Goal: Transaction & Acquisition: Purchase product/service

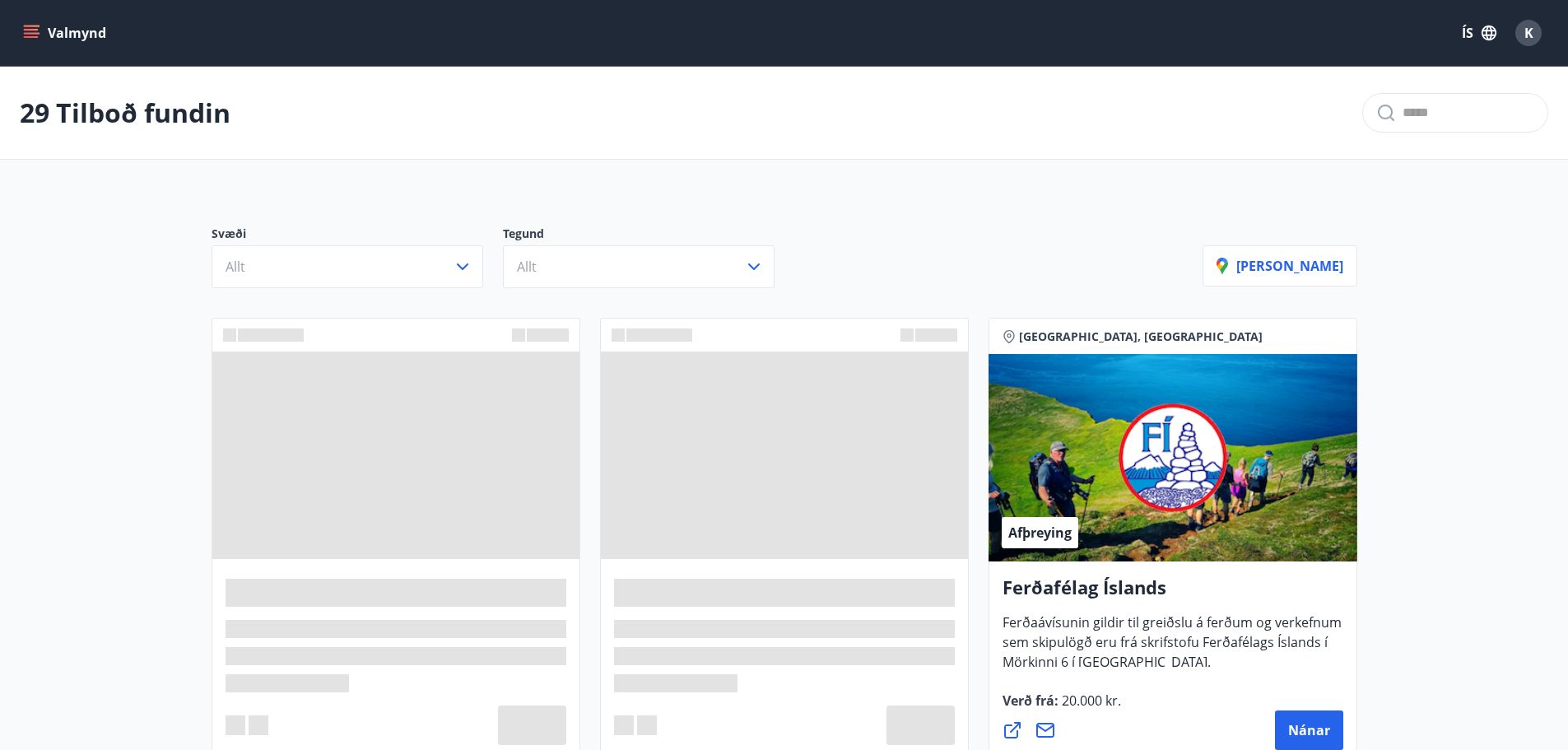
click at [1539, 33] on div "K" at bounding box center [1529, 33] width 27 height 27
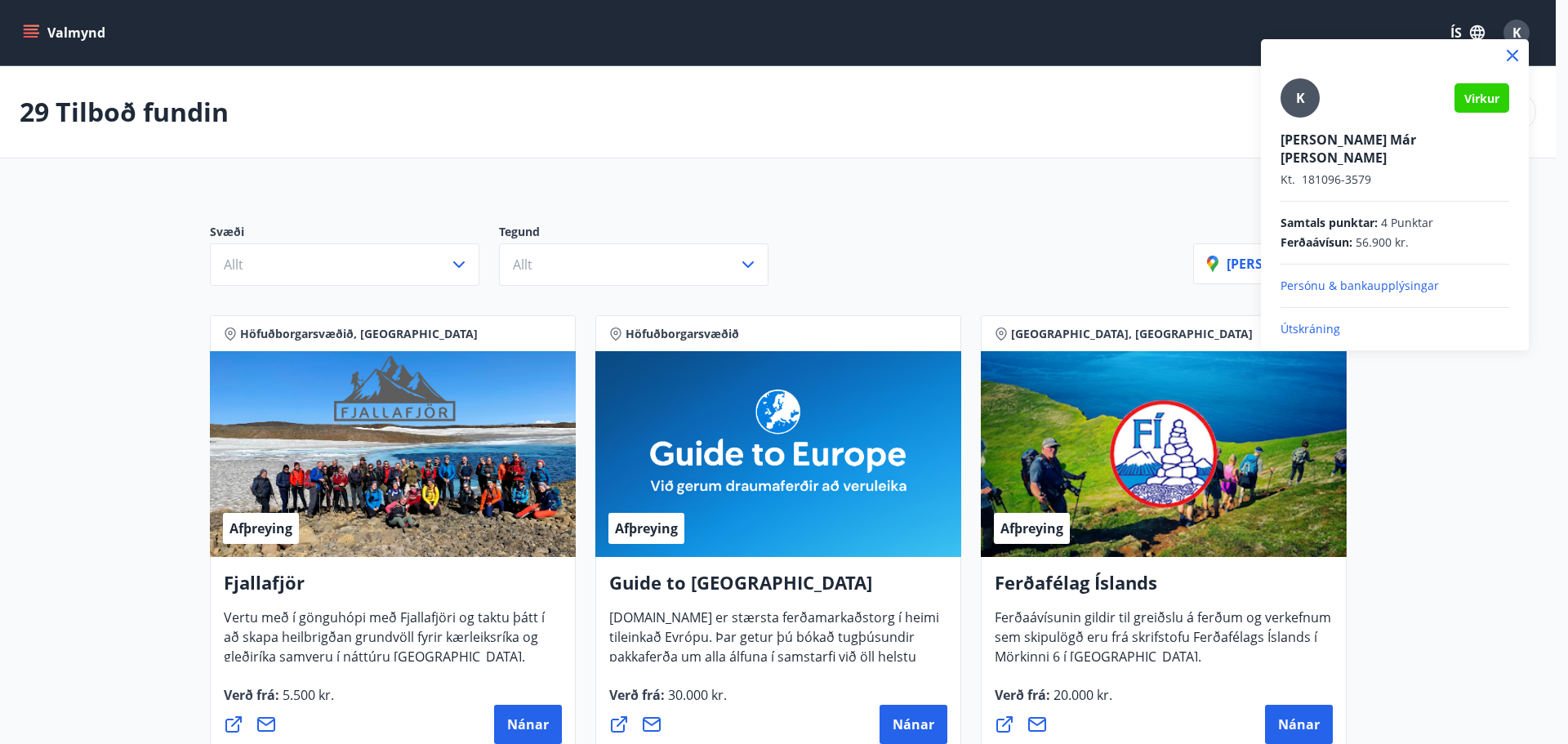
click at [1361, 234] on span "56.900 kr." at bounding box center [1382, 243] width 53 height 17
click at [726, 226] on div at bounding box center [784, 372] width 1568 height 744
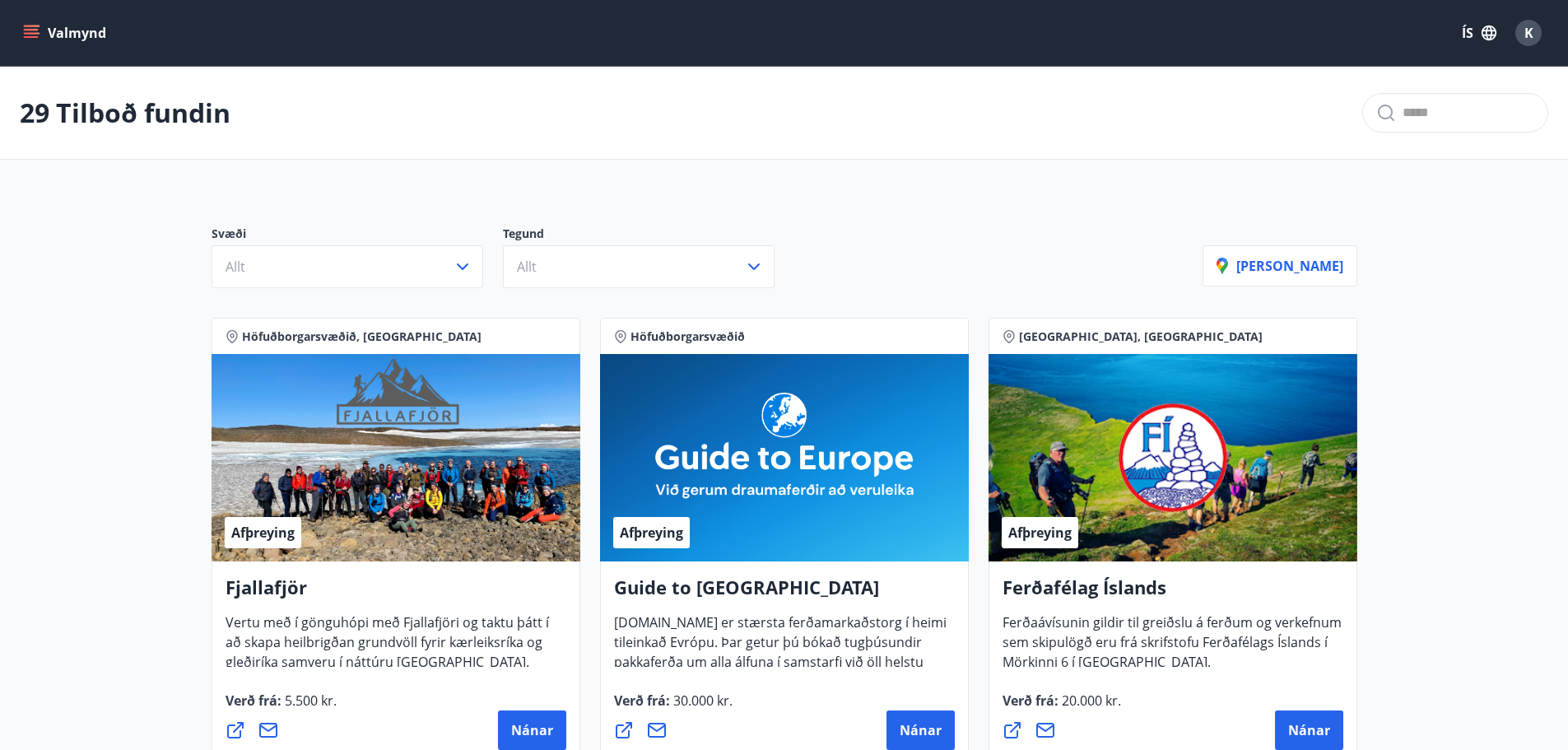
click at [29, 32] on icon "menu" at bounding box center [32, 33] width 17 height 17
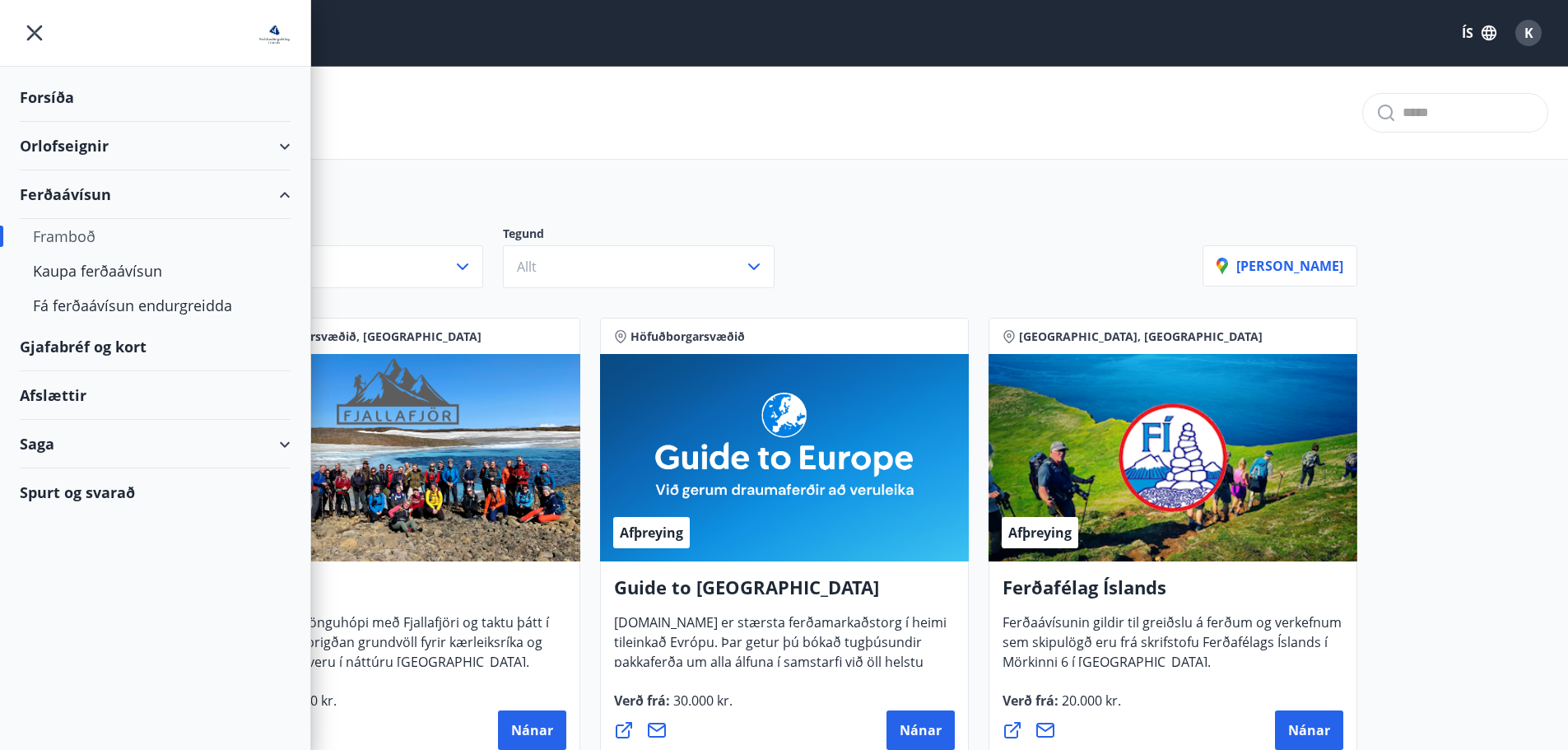
click at [69, 200] on div "Ferðaávísun" at bounding box center [155, 195] width 271 height 48
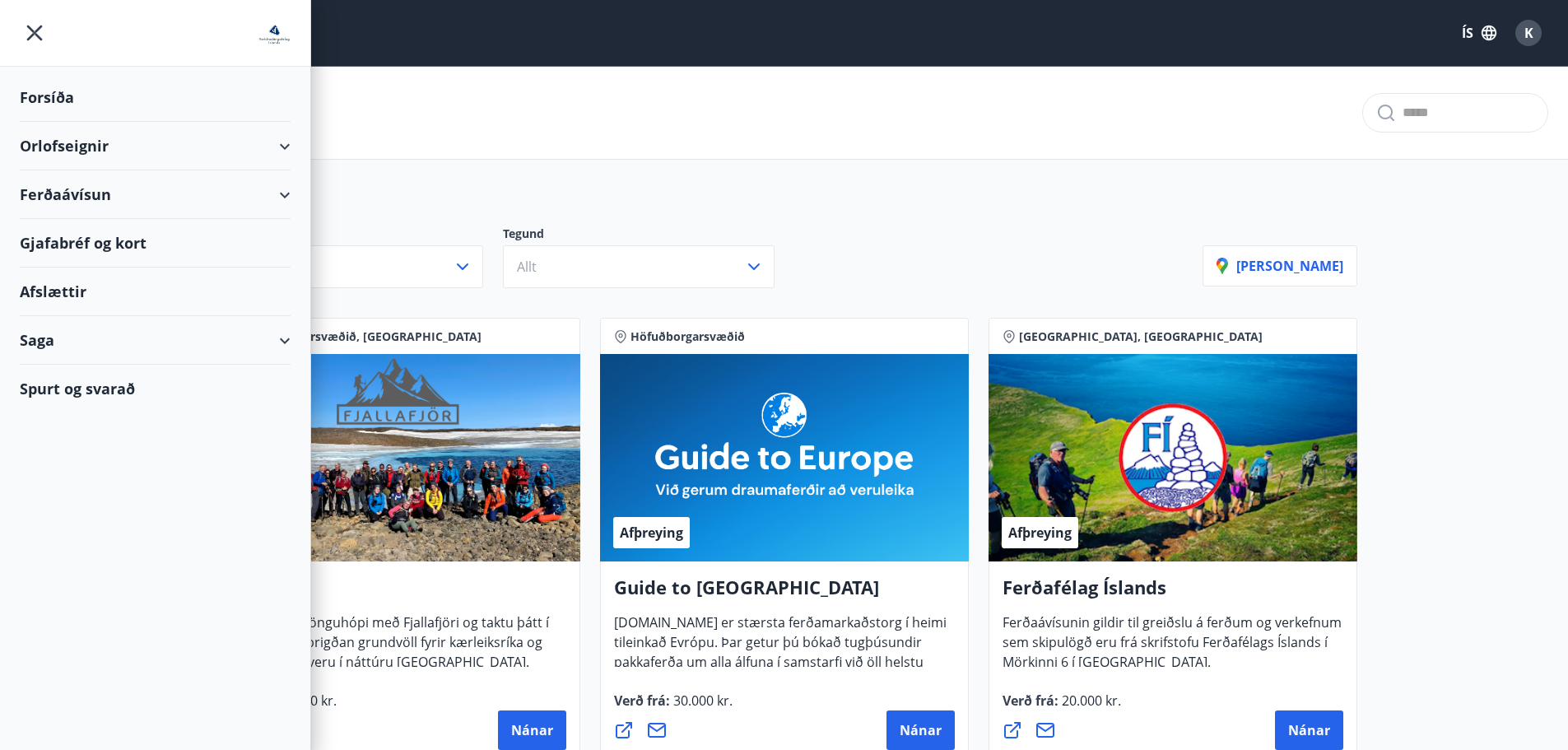
click at [69, 200] on div "Ferðaávísun" at bounding box center [155, 195] width 271 height 48
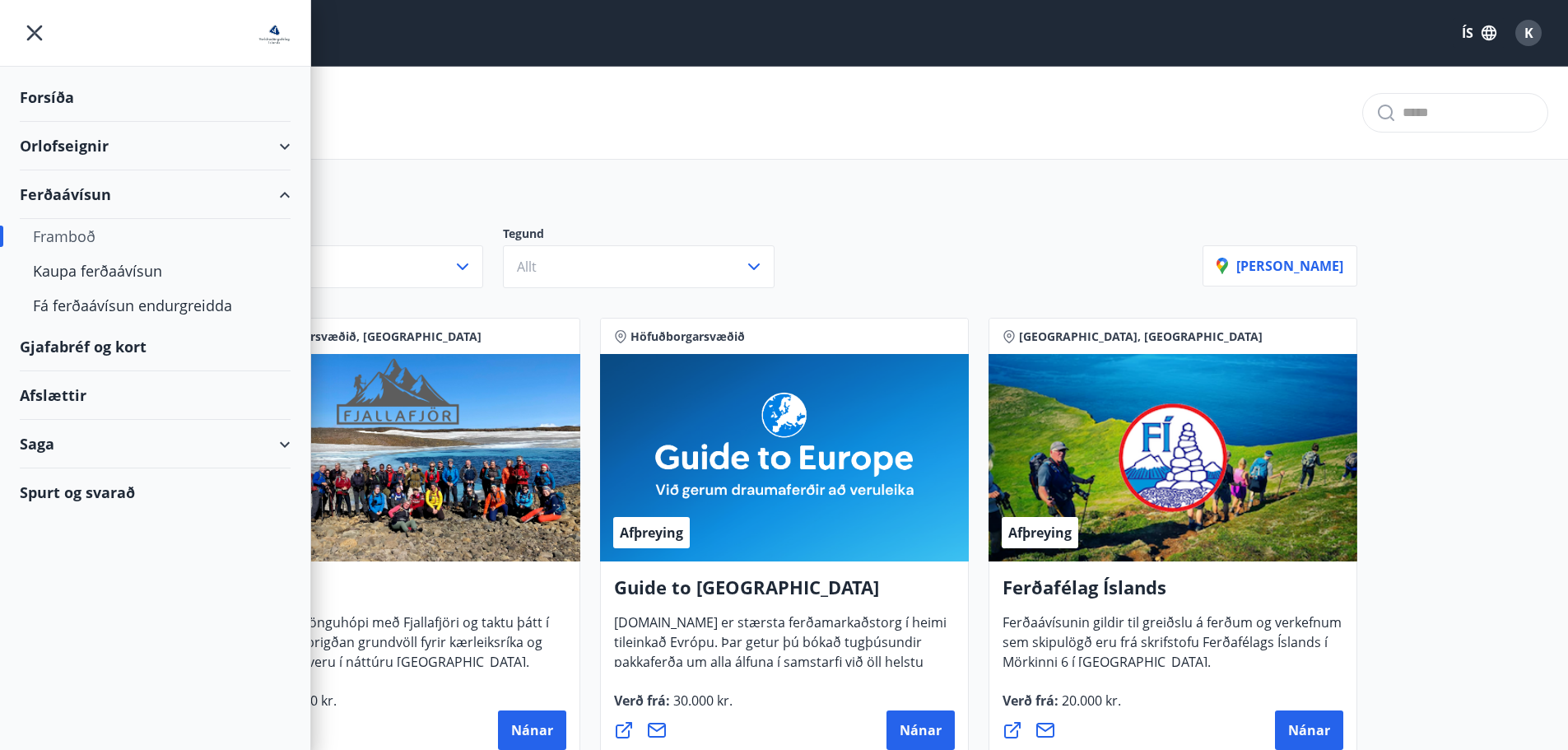
click at [62, 239] on div "Framboð" at bounding box center [155, 236] width 245 height 34
click at [113, 146] on div "Orlofseignir" at bounding box center [155, 146] width 271 height 48
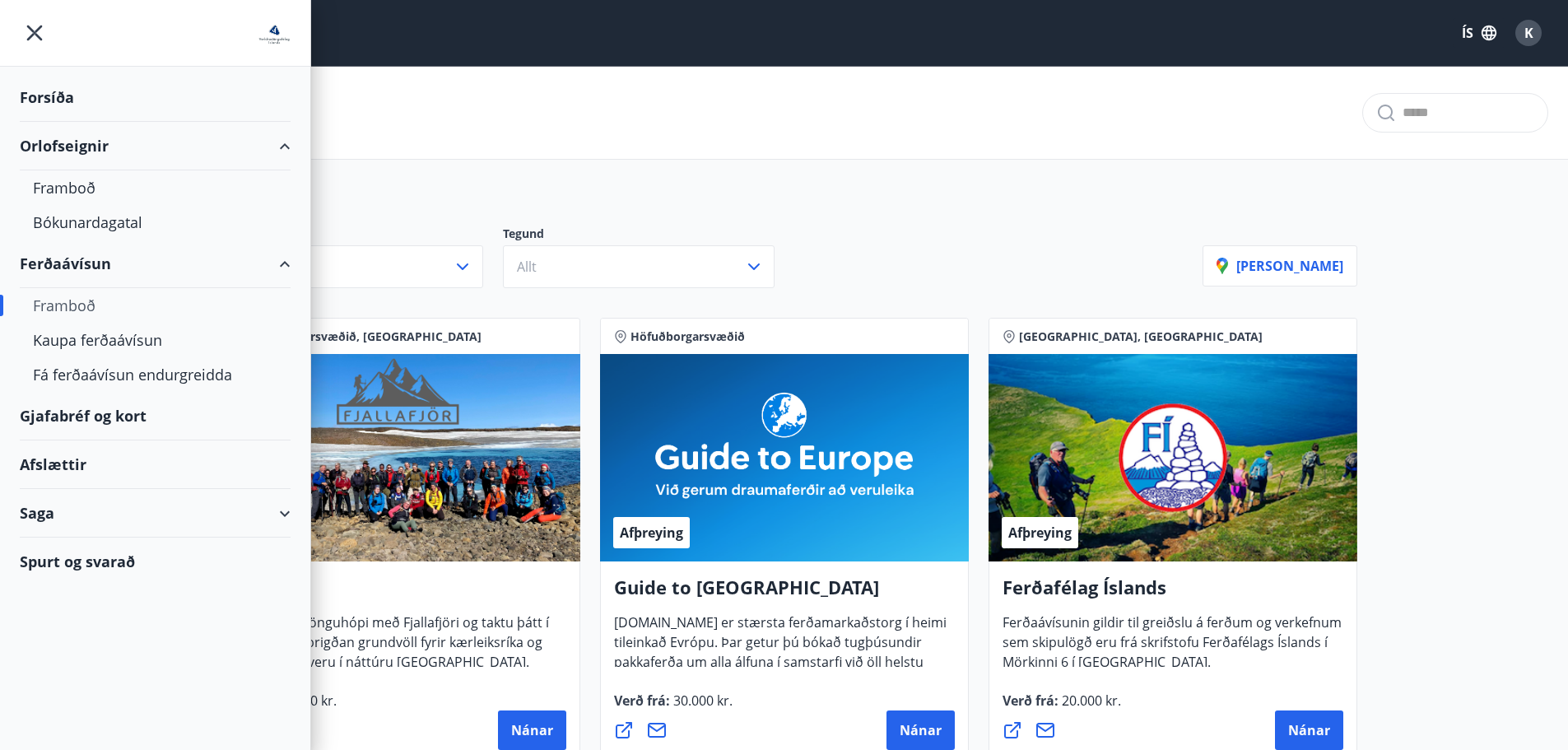
click at [135, 428] on div "Gjafabréf og kort" at bounding box center [155, 416] width 271 height 48
click at [85, 470] on div "Afslættir" at bounding box center [155, 464] width 271 height 48
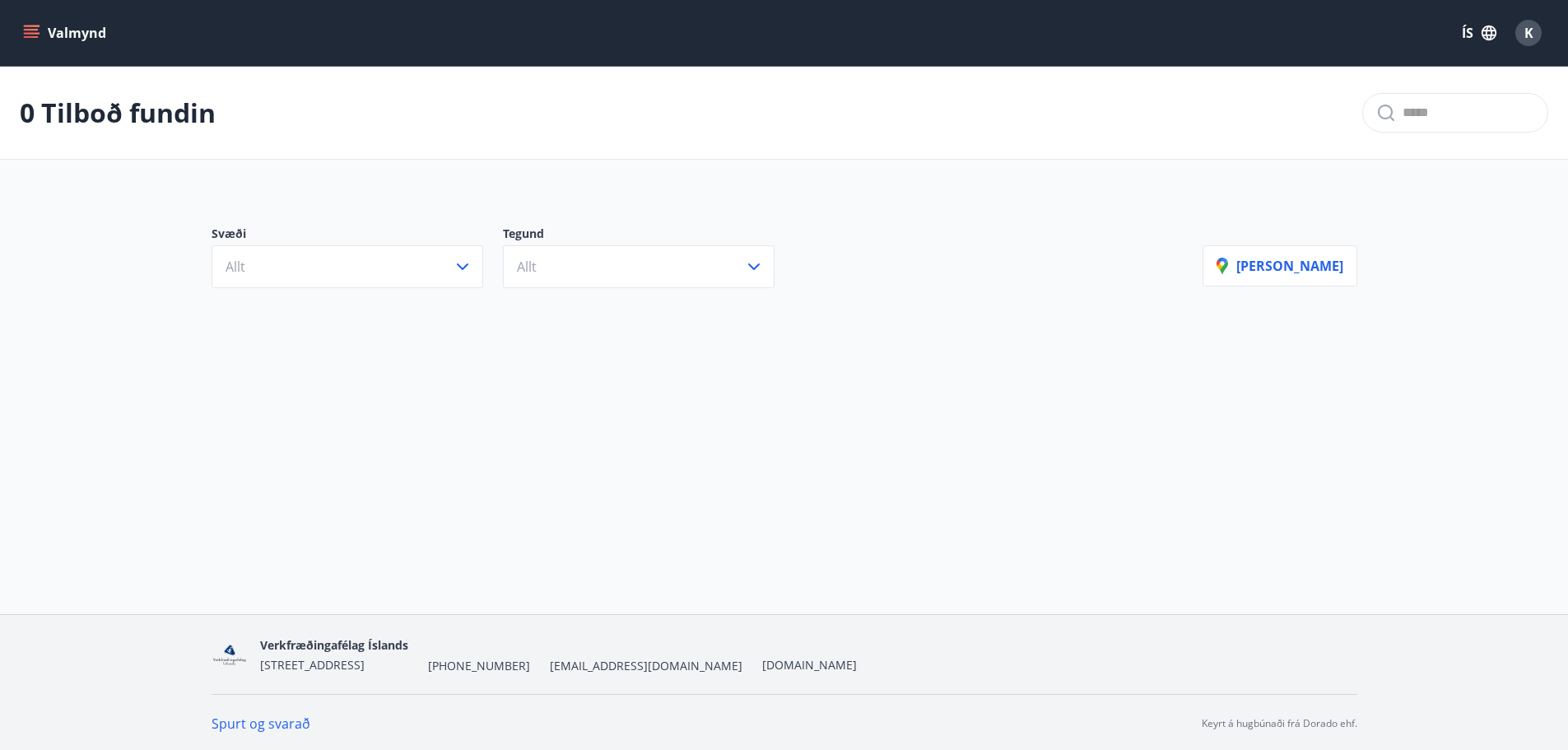
click at [29, 41] on button "Valmynd" at bounding box center [66, 33] width 93 height 29
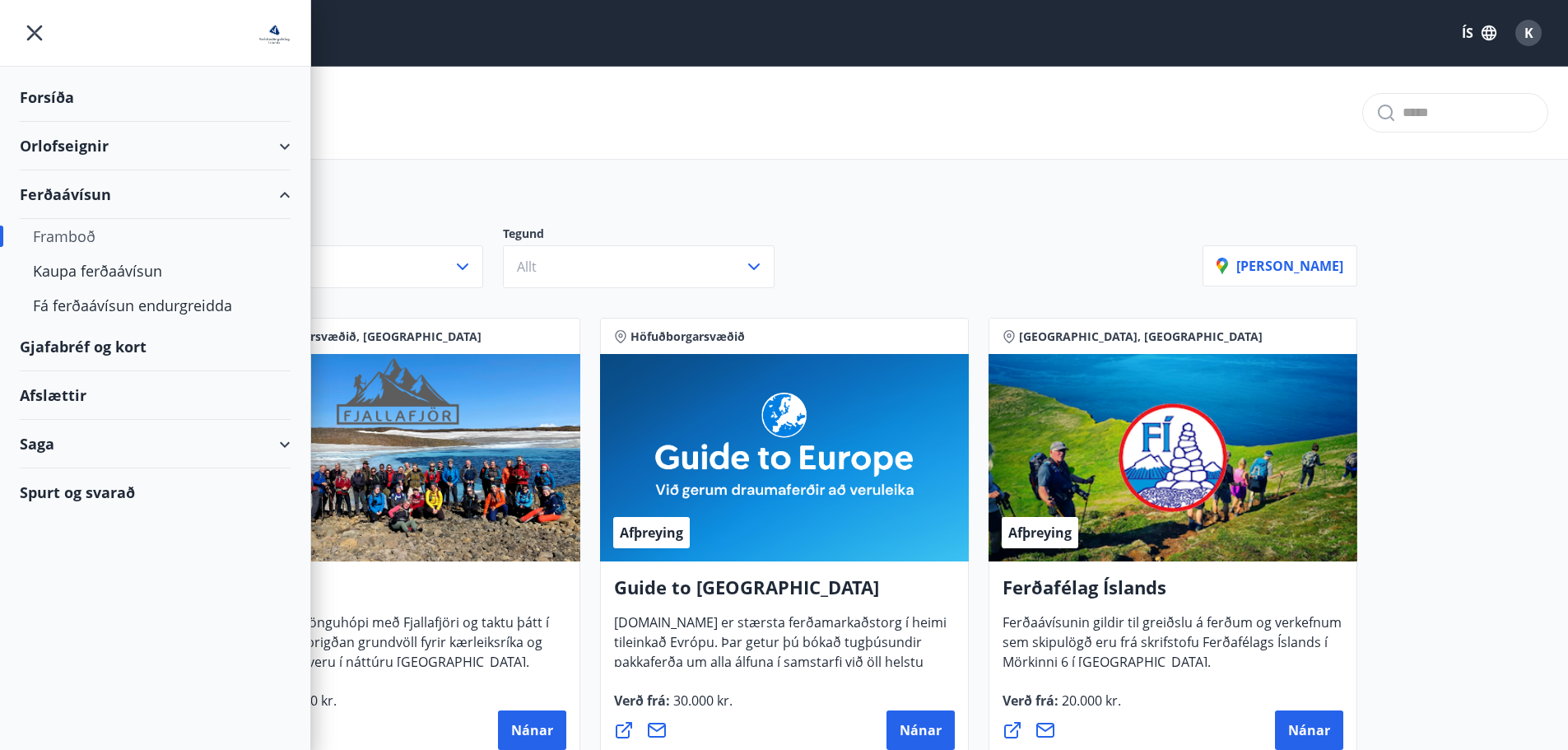
click at [85, 451] on div "Saga" at bounding box center [155, 444] width 271 height 48
click at [94, 491] on div "Ferðaávísun" at bounding box center [155, 485] width 245 height 34
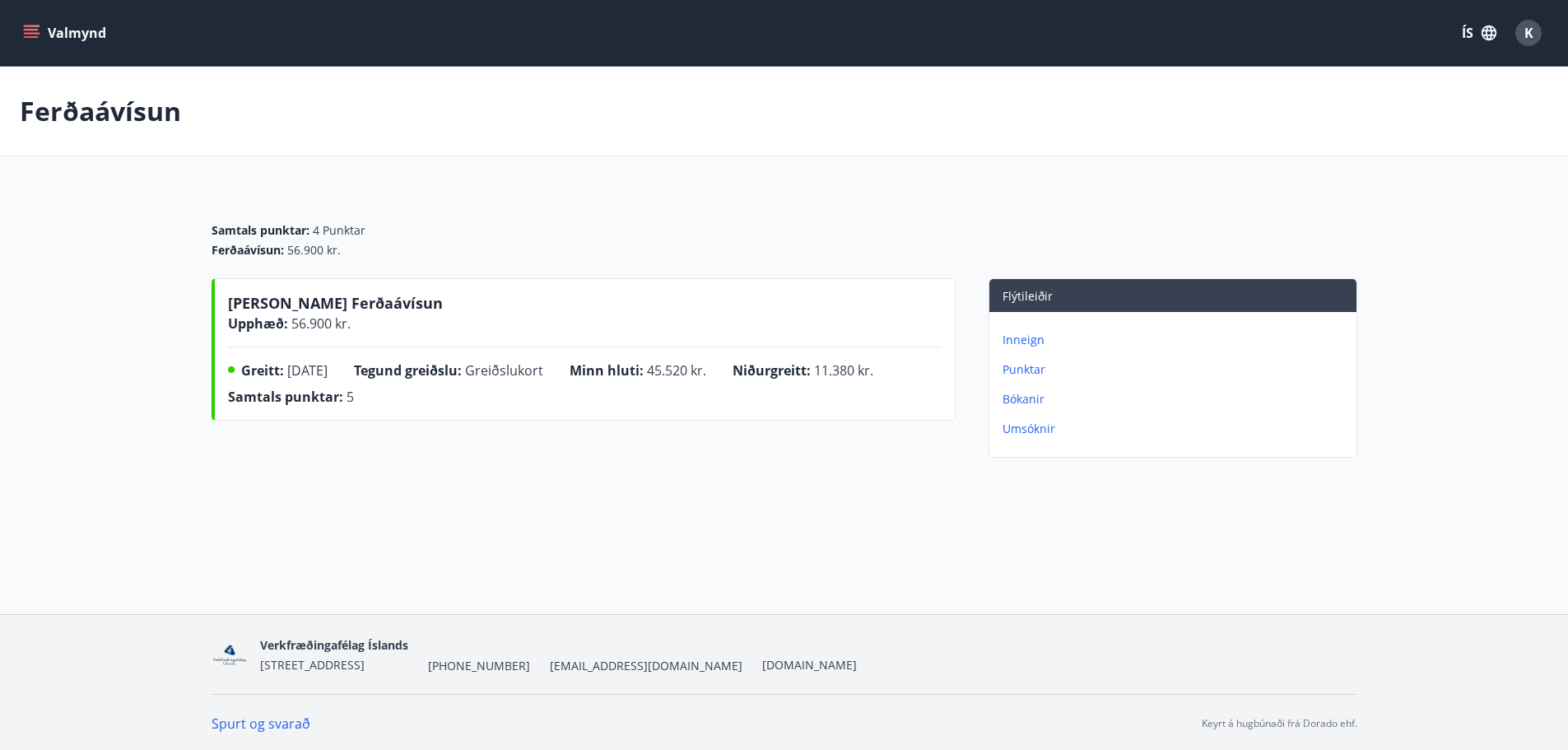
click at [674, 433] on div "[PERSON_NAME] Ferðaávísun Upphæð : 56.900 kr. Greitt : [DATE] Tegund greiðslu :…" at bounding box center [583, 371] width 744 height 186
click at [561, 419] on div "[PERSON_NAME] Ferðaávísun Upphæð : 56.900 kr. Greitt : [DATE] Tegund greiðslu :…" at bounding box center [583, 349] width 744 height 143
click at [1535, 37] on div "K" at bounding box center [1529, 33] width 27 height 27
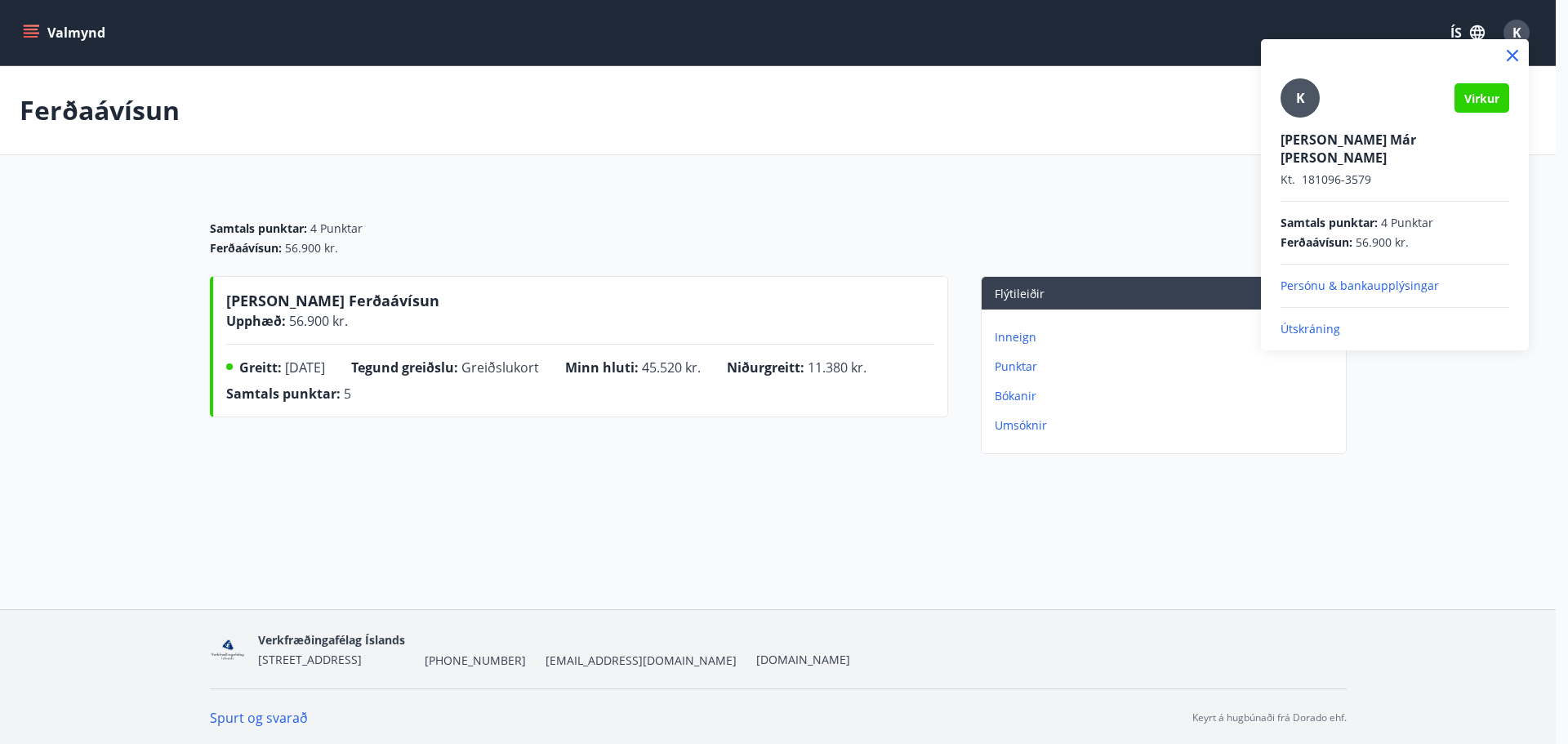
click at [1314, 278] on p "Persónu & bankaupplýsingar" at bounding box center [1395, 286] width 229 height 17
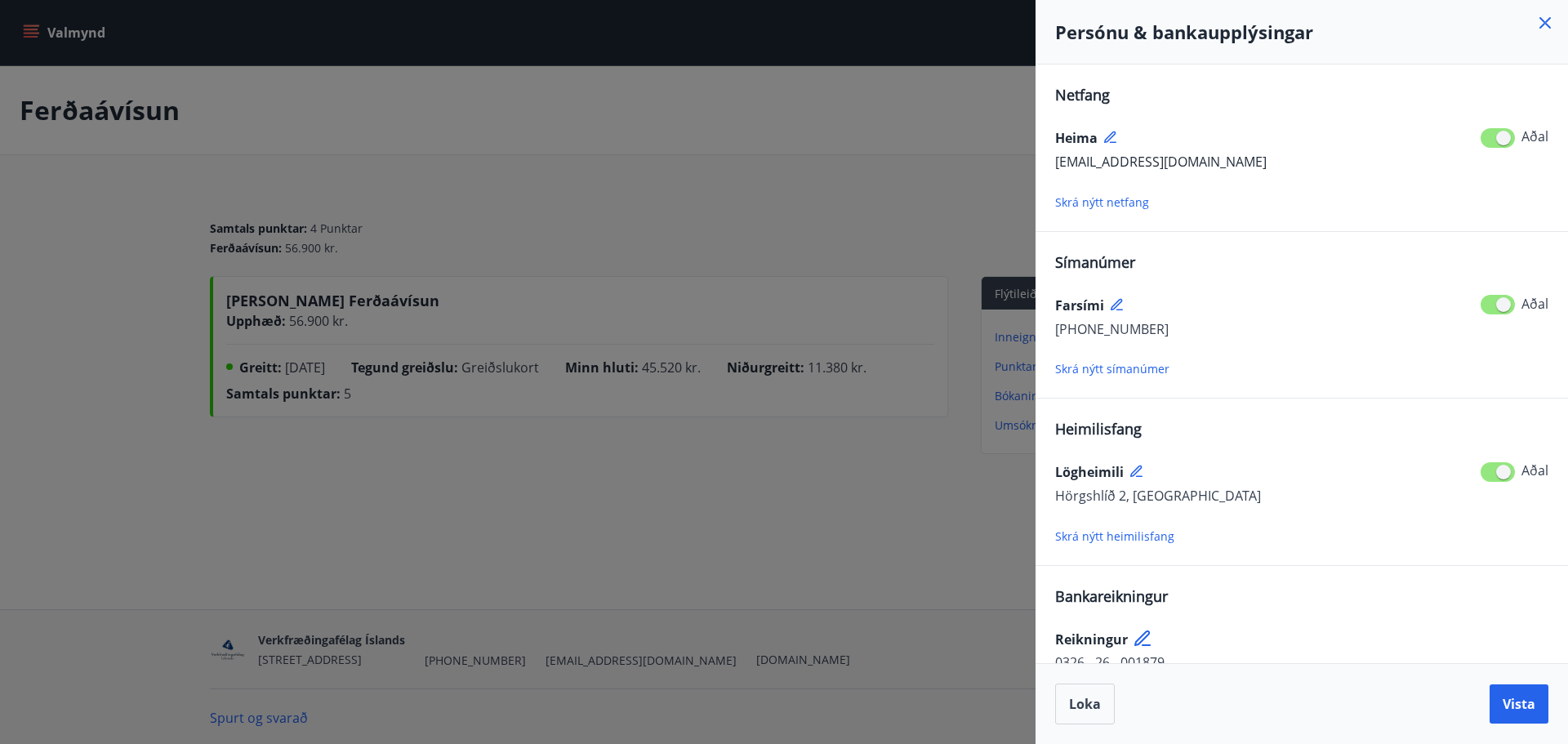
click at [843, 142] on div at bounding box center [784, 372] width 1568 height 744
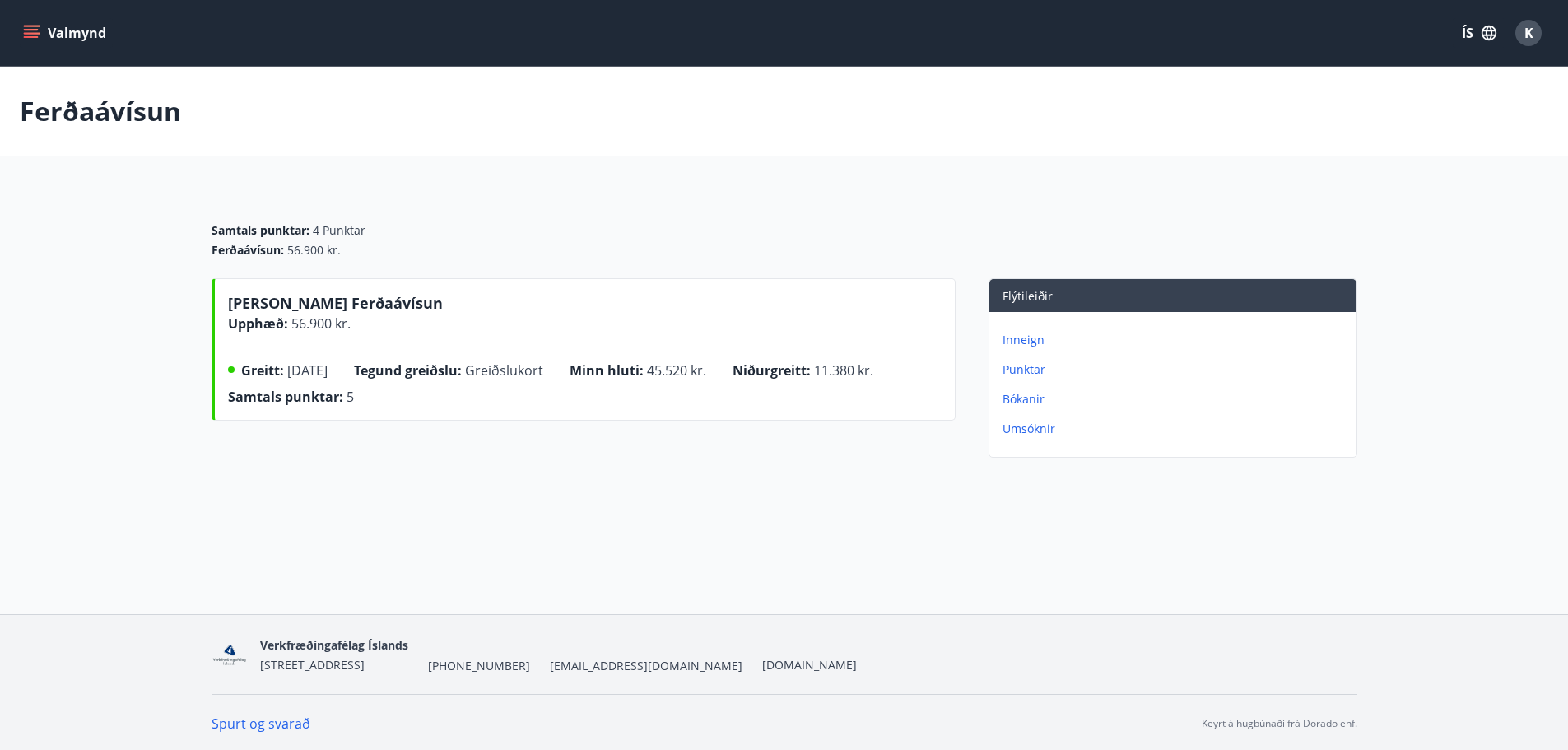
click at [26, 13] on div "Valmynd ÍS K" at bounding box center [784, 33] width 1529 height 39
click at [26, 28] on icon "menu" at bounding box center [32, 33] width 17 height 17
click at [625, 249] on div "Ferðaávísun : 56.900 kr." at bounding box center [784, 251] width 1146 height 17
click at [31, 18] on div "Valmynd ÍS K" at bounding box center [784, 33] width 1529 height 39
click at [31, 33] on icon "menu" at bounding box center [33, 33] width 18 height 2
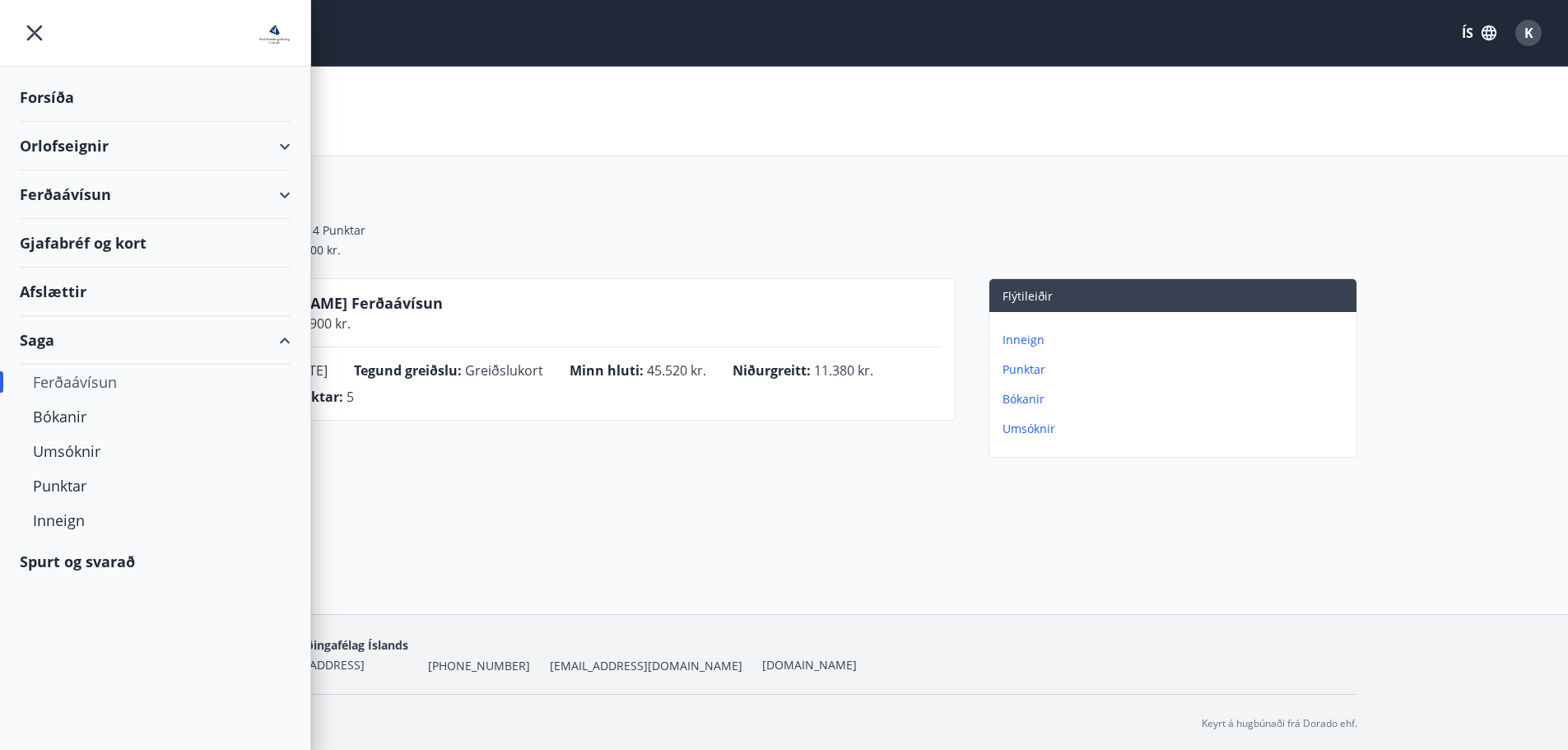
click at [89, 194] on div "Ferðaávísun" at bounding box center [155, 195] width 271 height 48
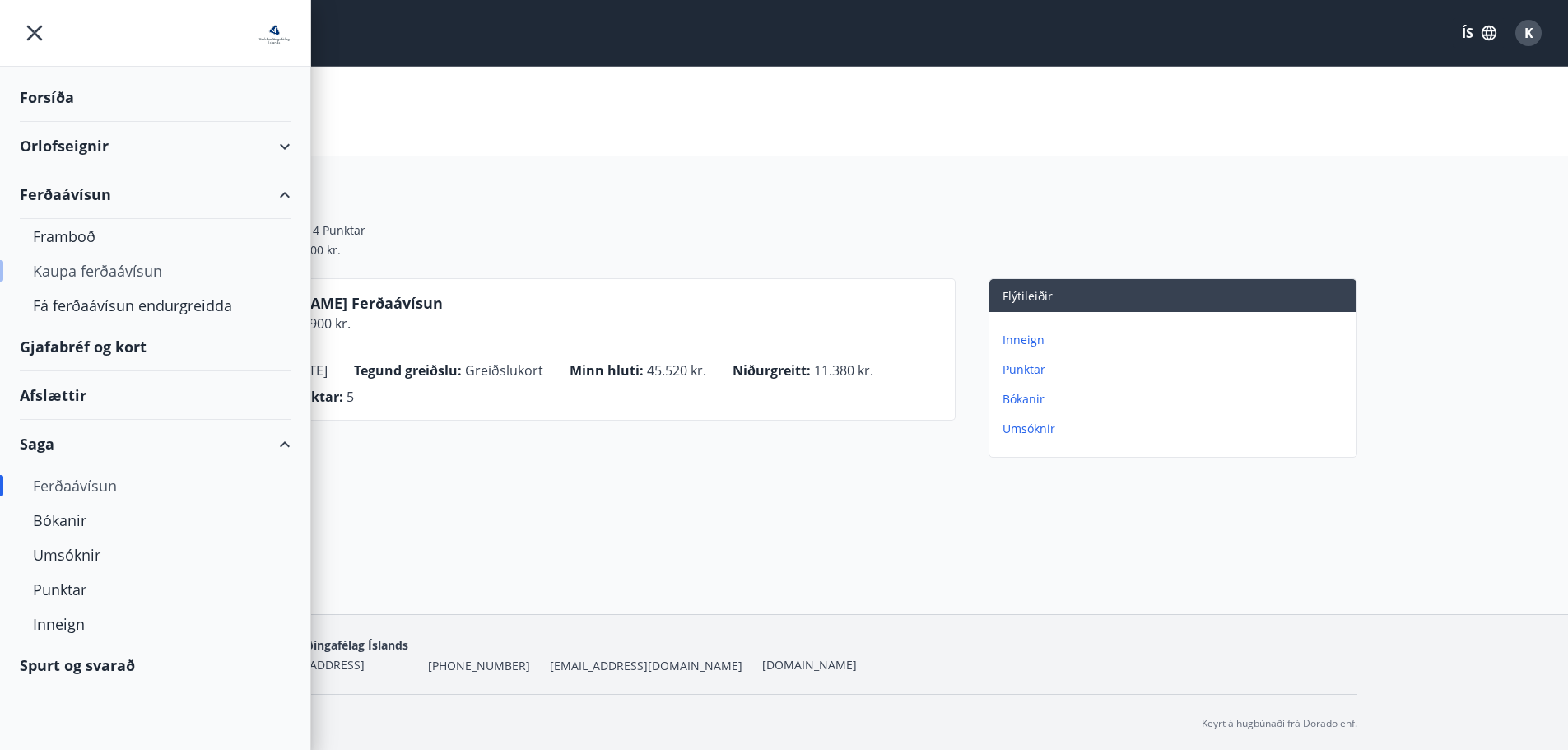
click at [64, 269] on div "Kaupa ferðaávísun" at bounding box center [155, 271] width 245 height 34
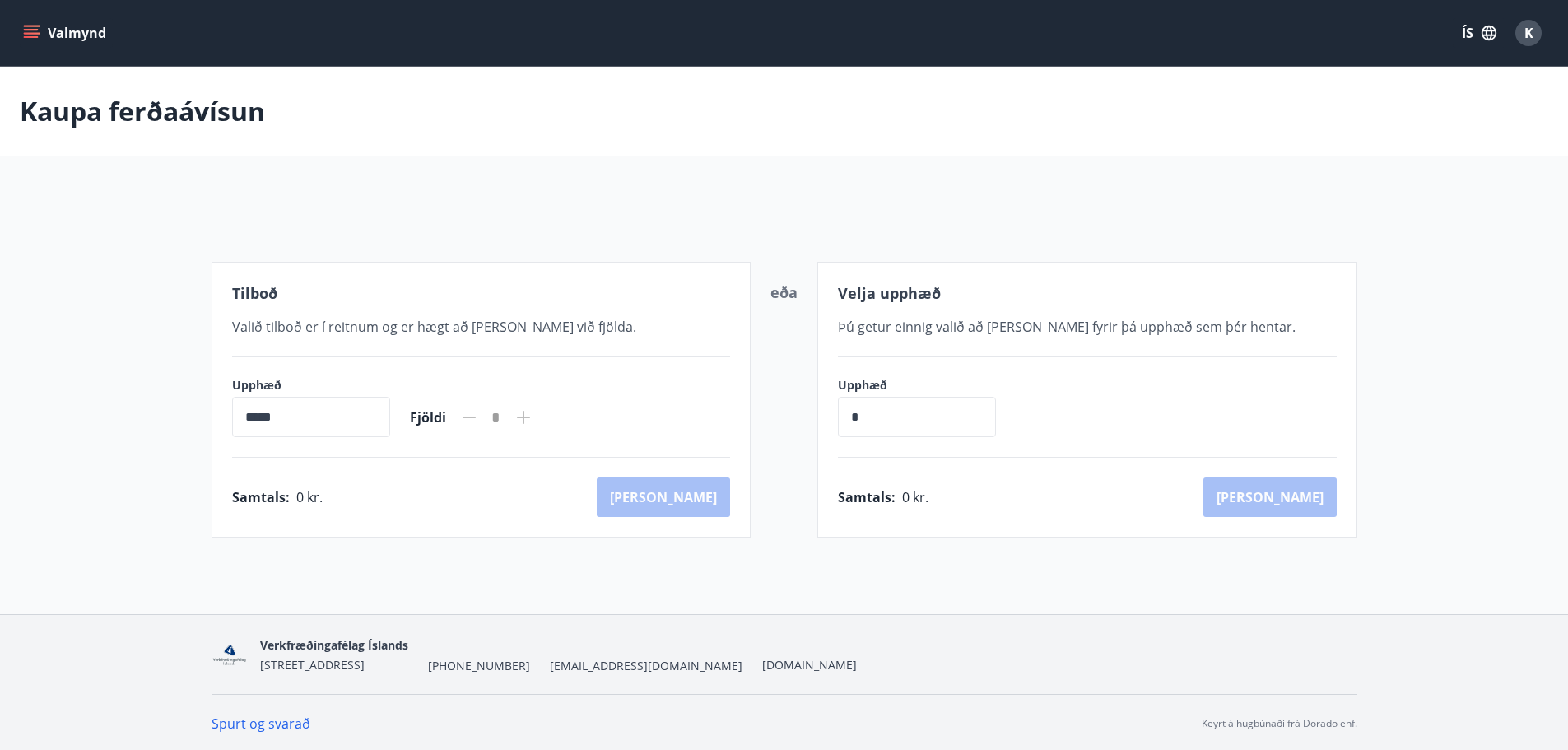
click at [534, 416] on icon at bounding box center [524, 418] width 20 height 20
click at [345, 418] on input "*****" at bounding box center [311, 417] width 158 height 40
click at [273, 420] on input "*****" at bounding box center [311, 417] width 158 height 40
click at [256, 420] on input "*****" at bounding box center [311, 417] width 158 height 40
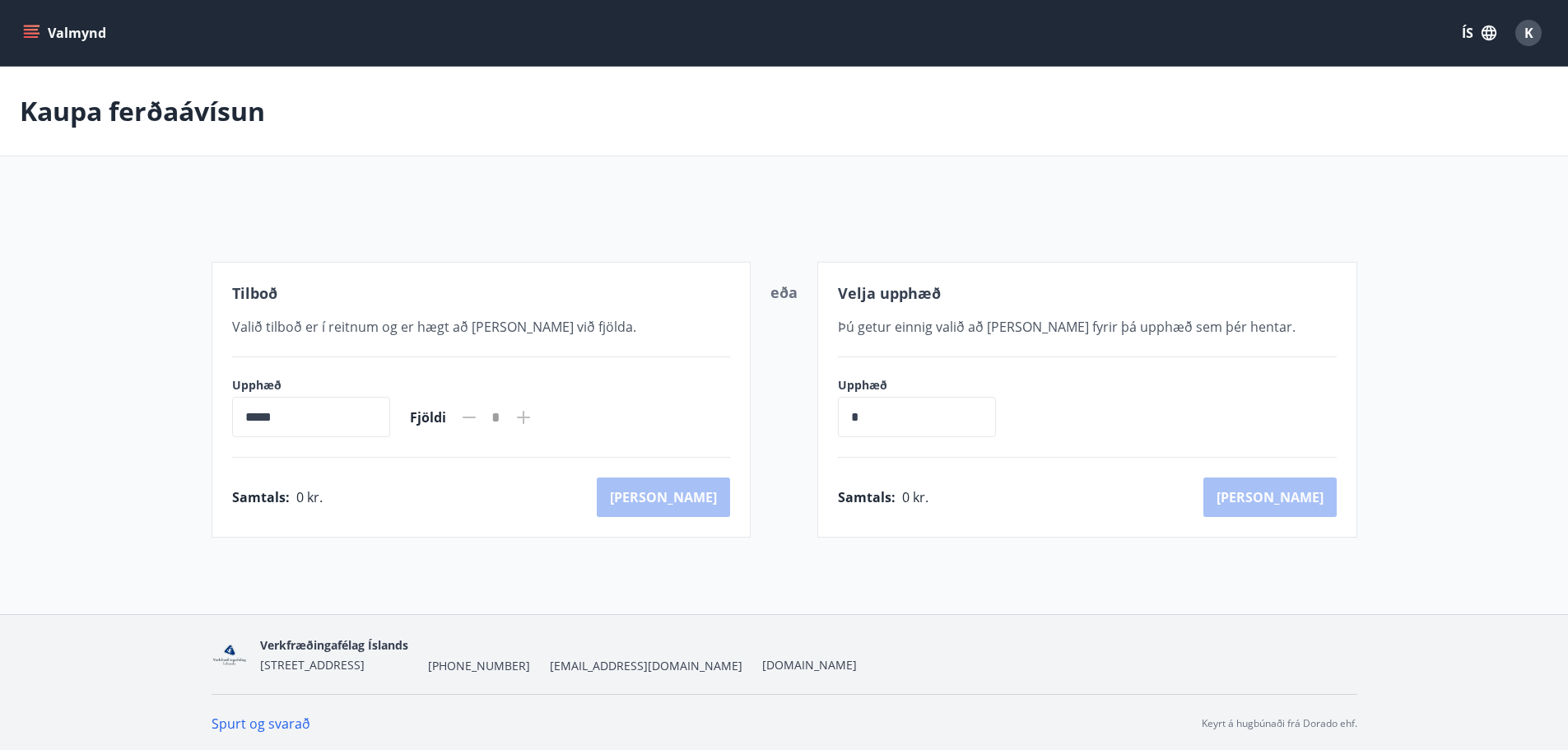
click at [229, 418] on div "Tilboð Valið tilboð er í reitnum og er hægt að [PERSON_NAME] við fjölda. Upphæð…" at bounding box center [481, 399] width 540 height 276
click at [254, 418] on input "*****" at bounding box center [311, 417] width 158 height 40
click at [873, 432] on input "*" at bounding box center [916, 417] width 158 height 40
type input "*"
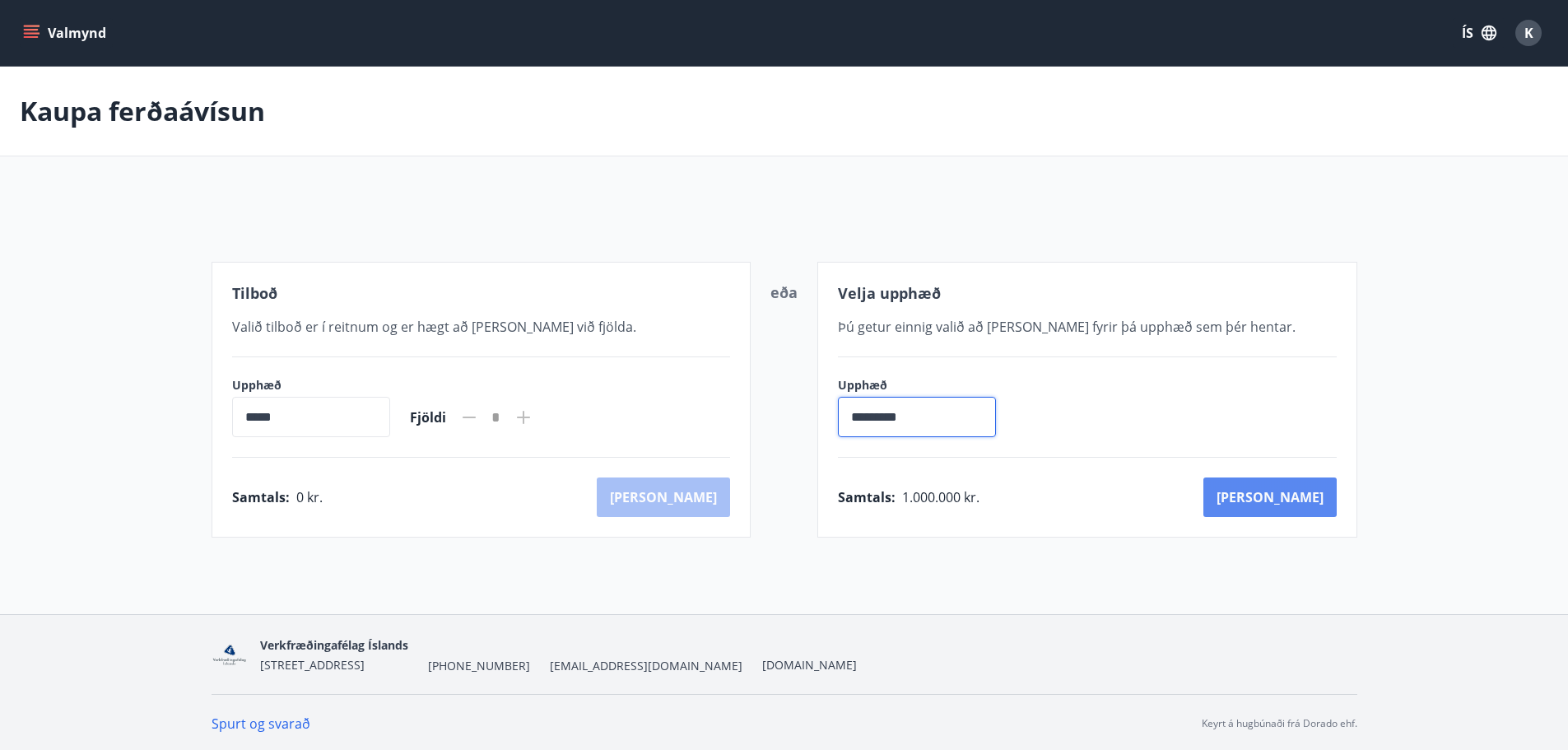
type input "*********"
click at [1305, 502] on button "[PERSON_NAME]" at bounding box center [1271, 497] width 134 height 39
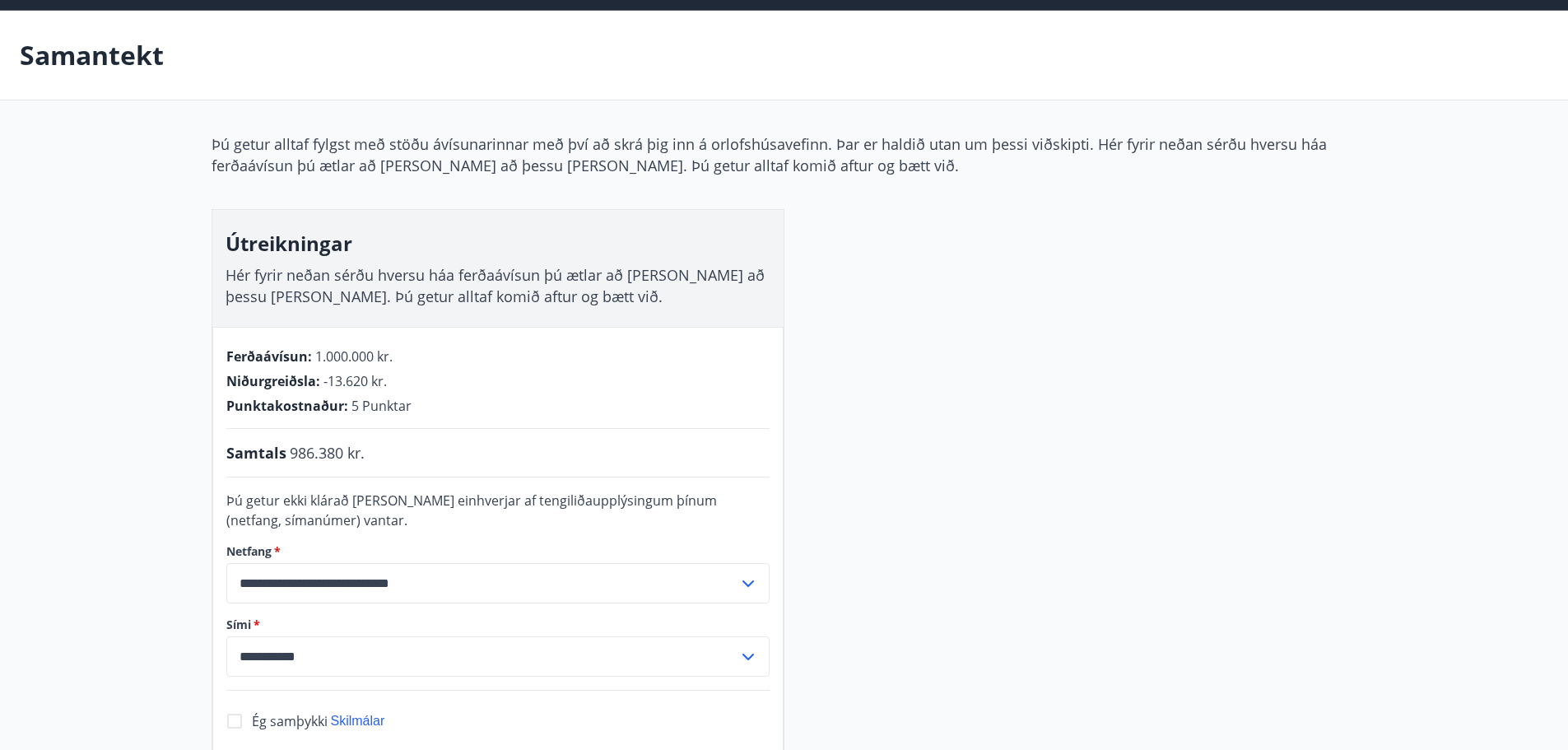
scroll to position [55, 0]
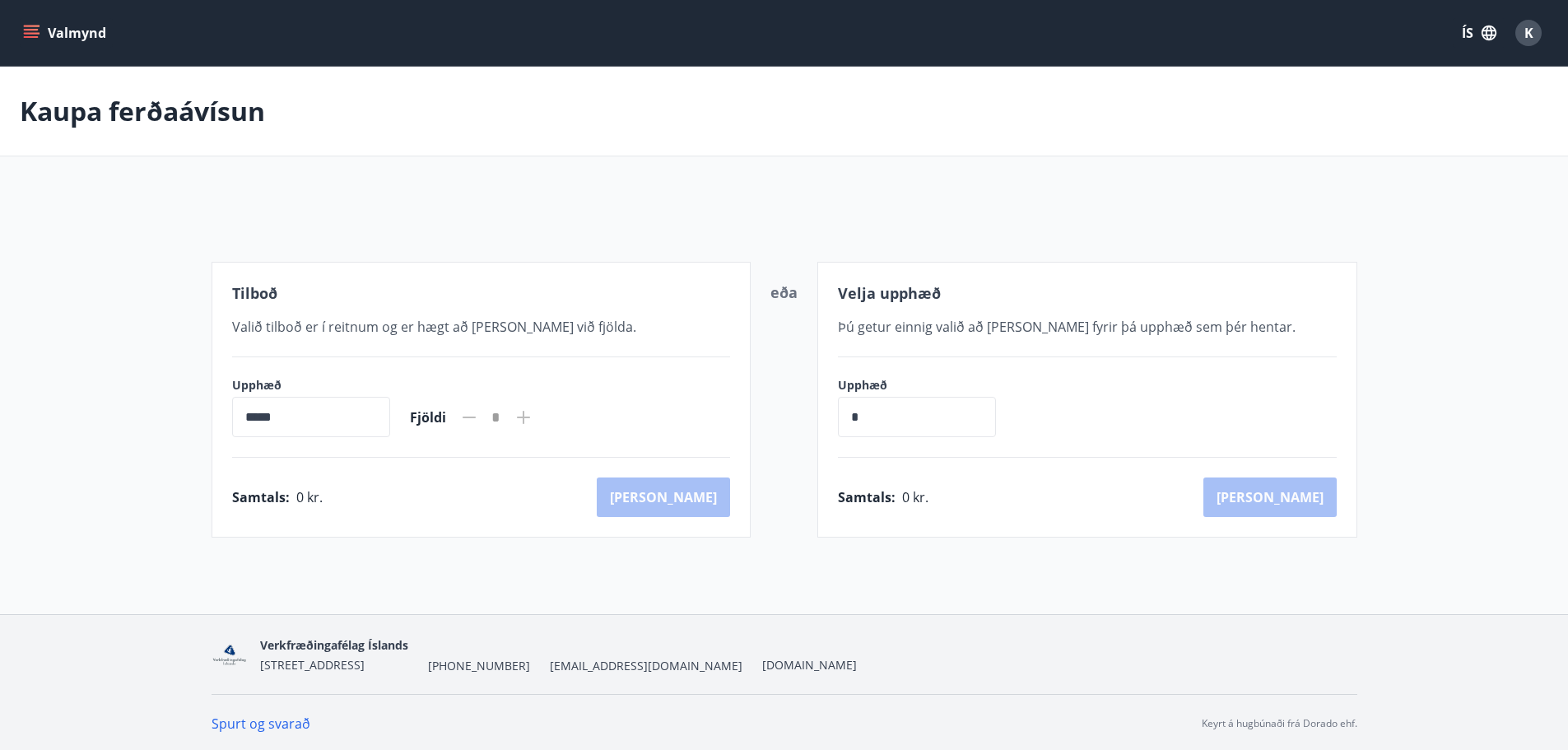
click at [31, 38] on icon "menu" at bounding box center [32, 33] width 17 height 17
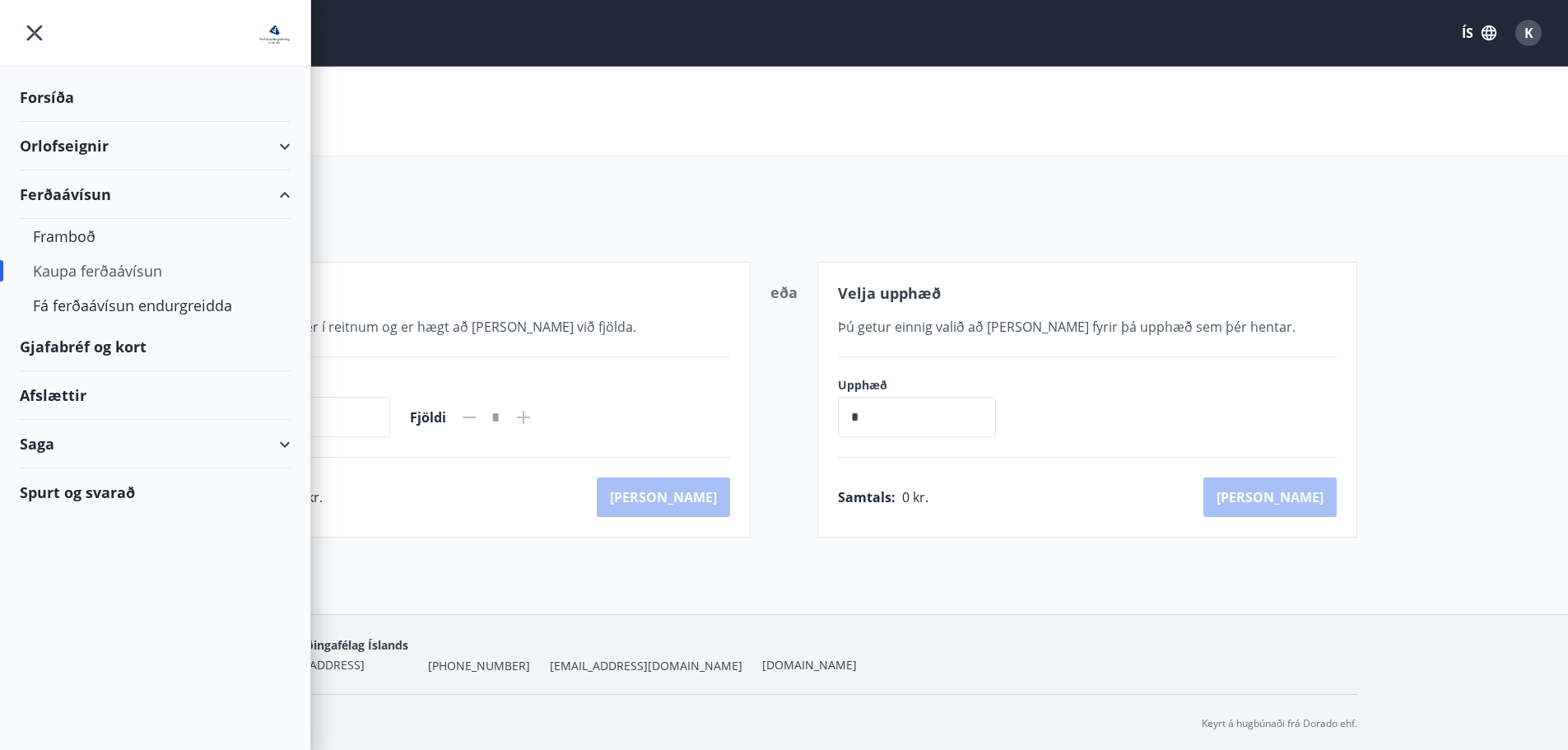
click at [103, 154] on div "Orlofseignir" at bounding box center [155, 146] width 271 height 48
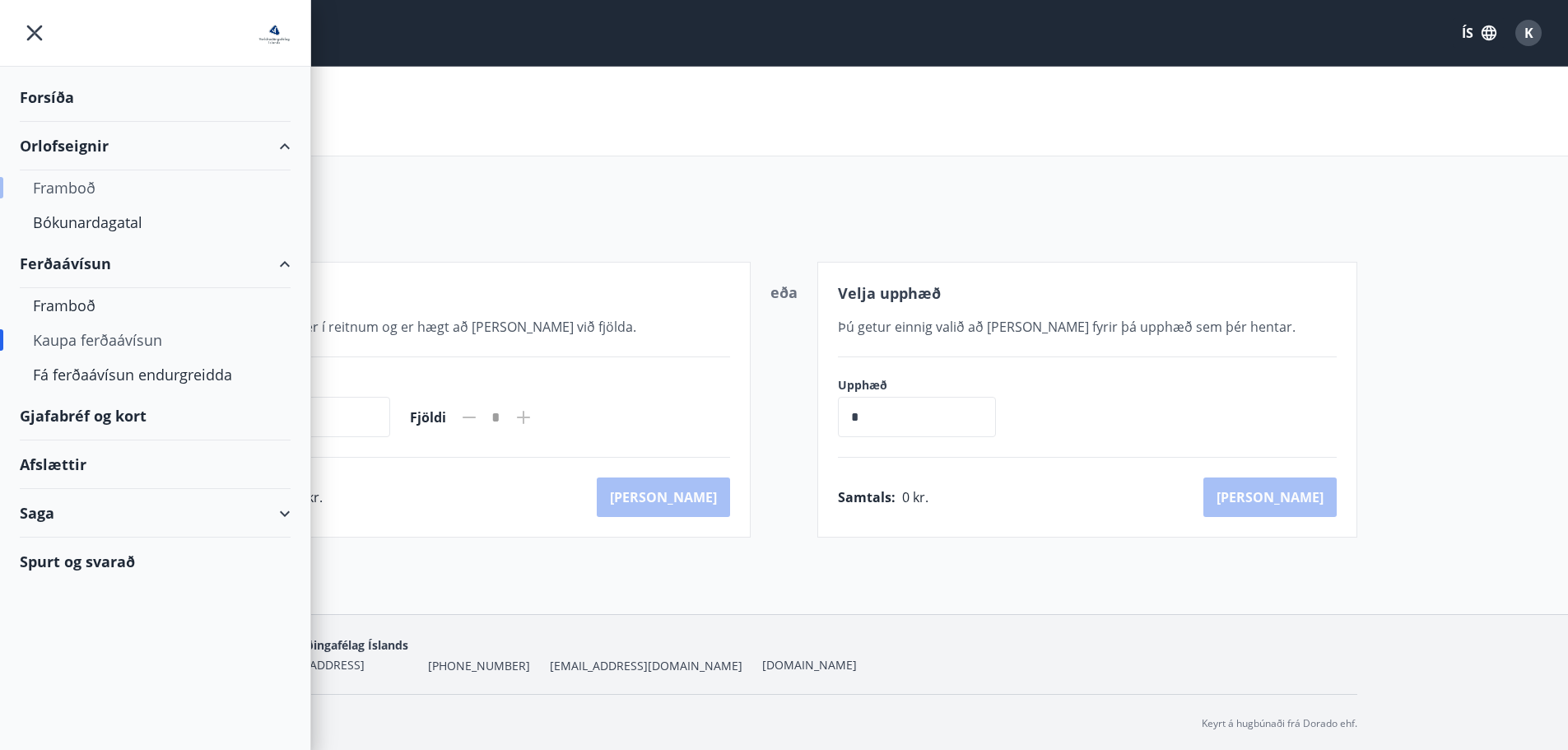
click at [64, 199] on div "Framboð" at bounding box center [155, 187] width 245 height 34
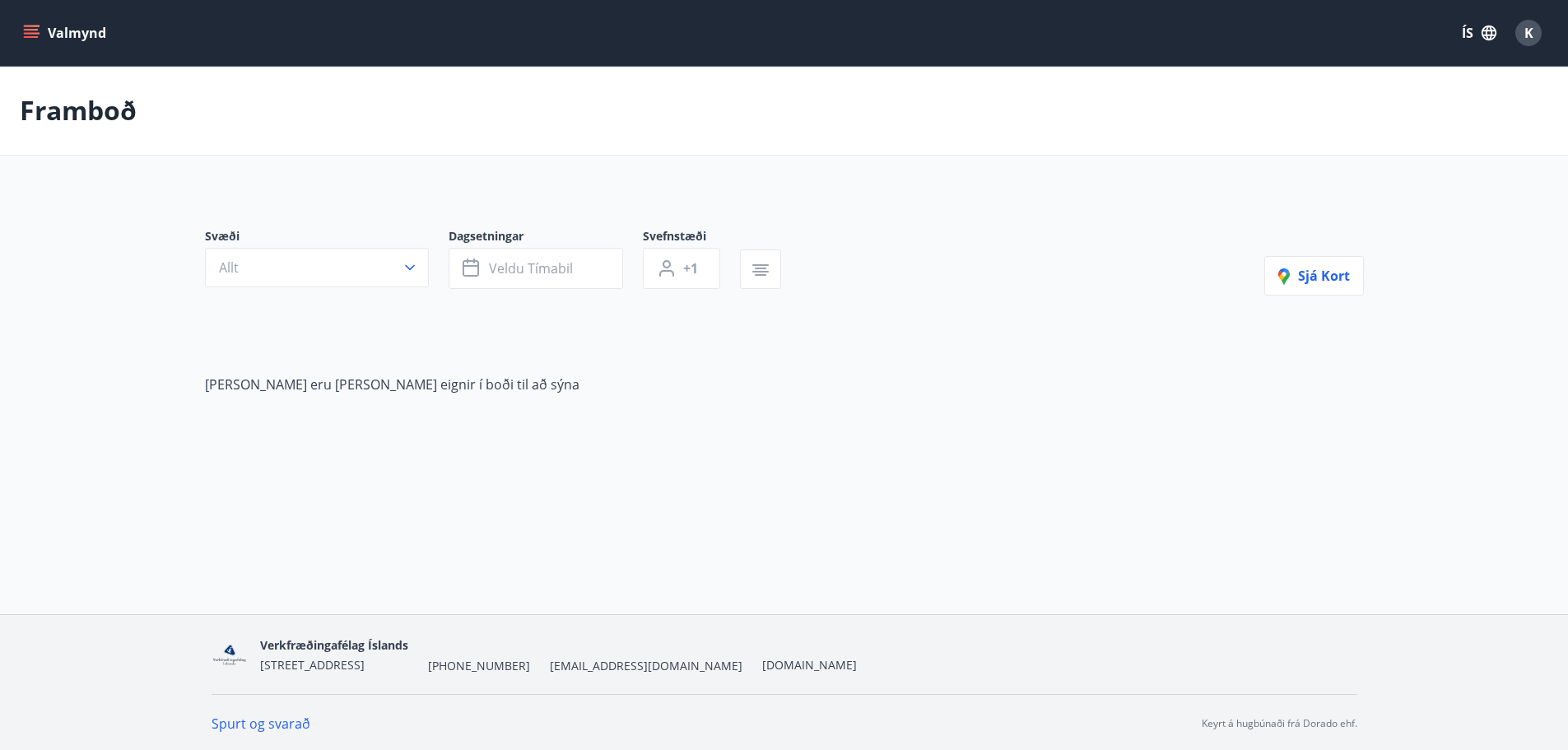
click at [39, 35] on button "Valmynd" at bounding box center [66, 33] width 93 height 29
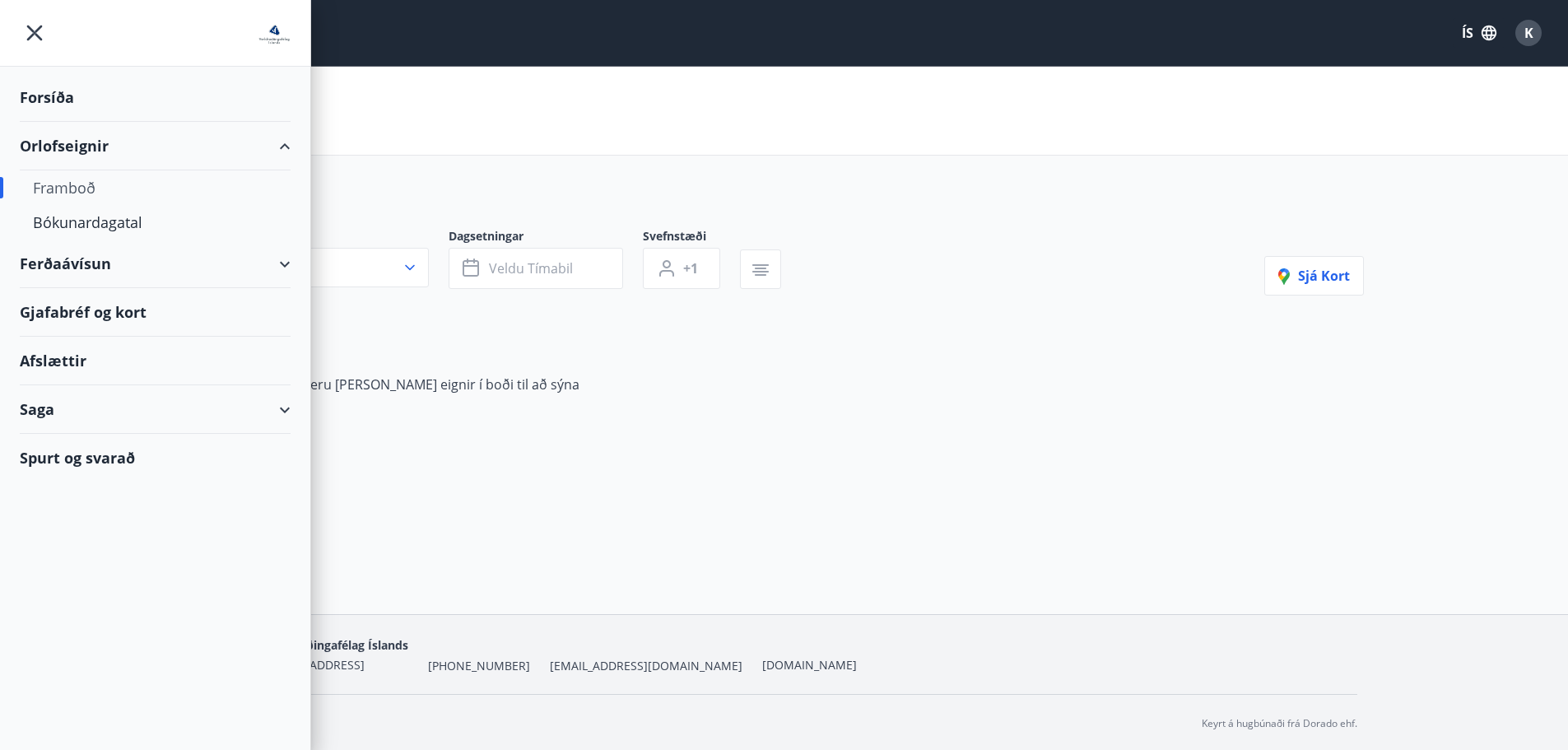
click at [80, 407] on div "Saga" at bounding box center [155, 409] width 271 height 48
click at [66, 483] on div "Bókanir" at bounding box center [155, 485] width 245 height 34
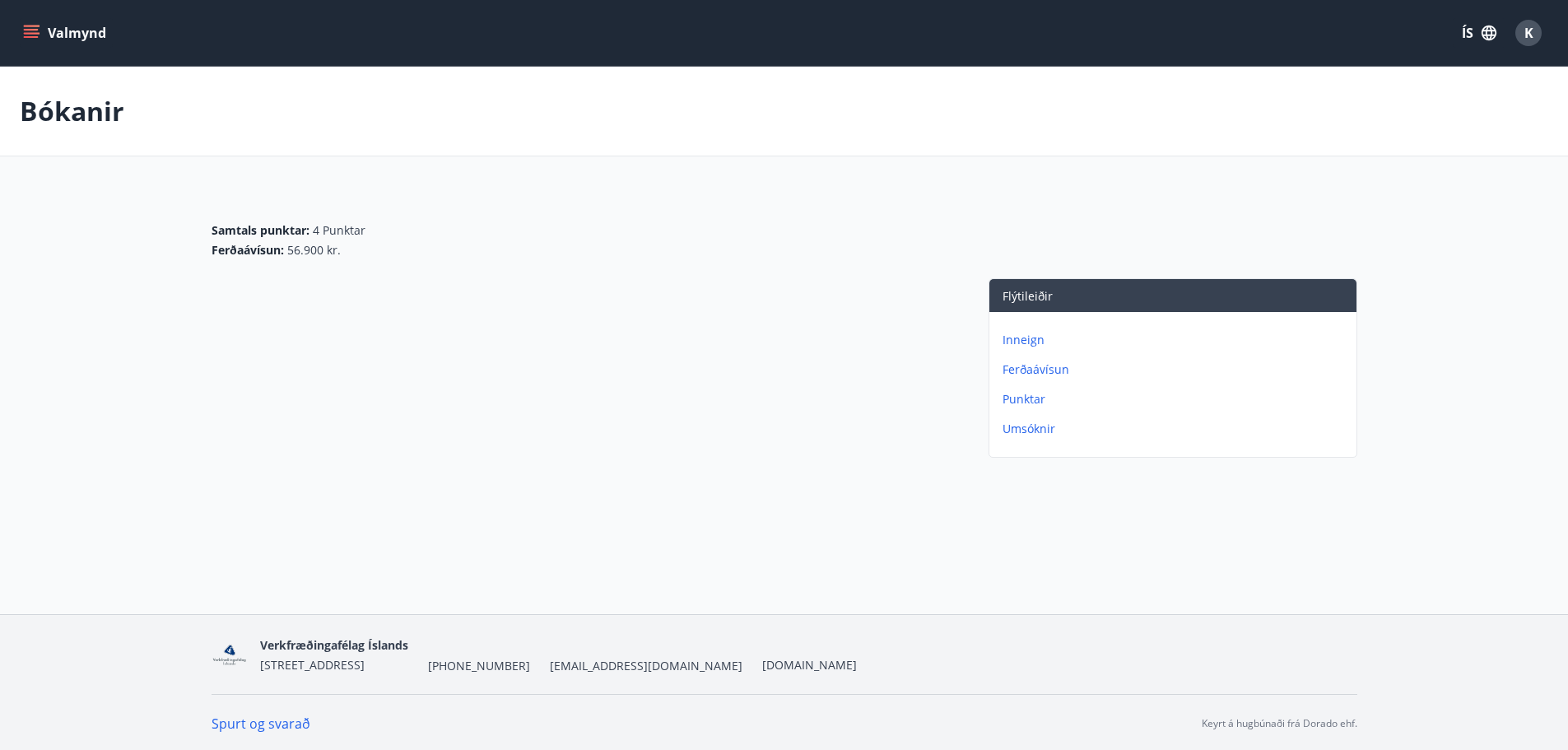
click at [1035, 372] on p "Ferðaávísun" at bounding box center [1176, 370] width 348 height 17
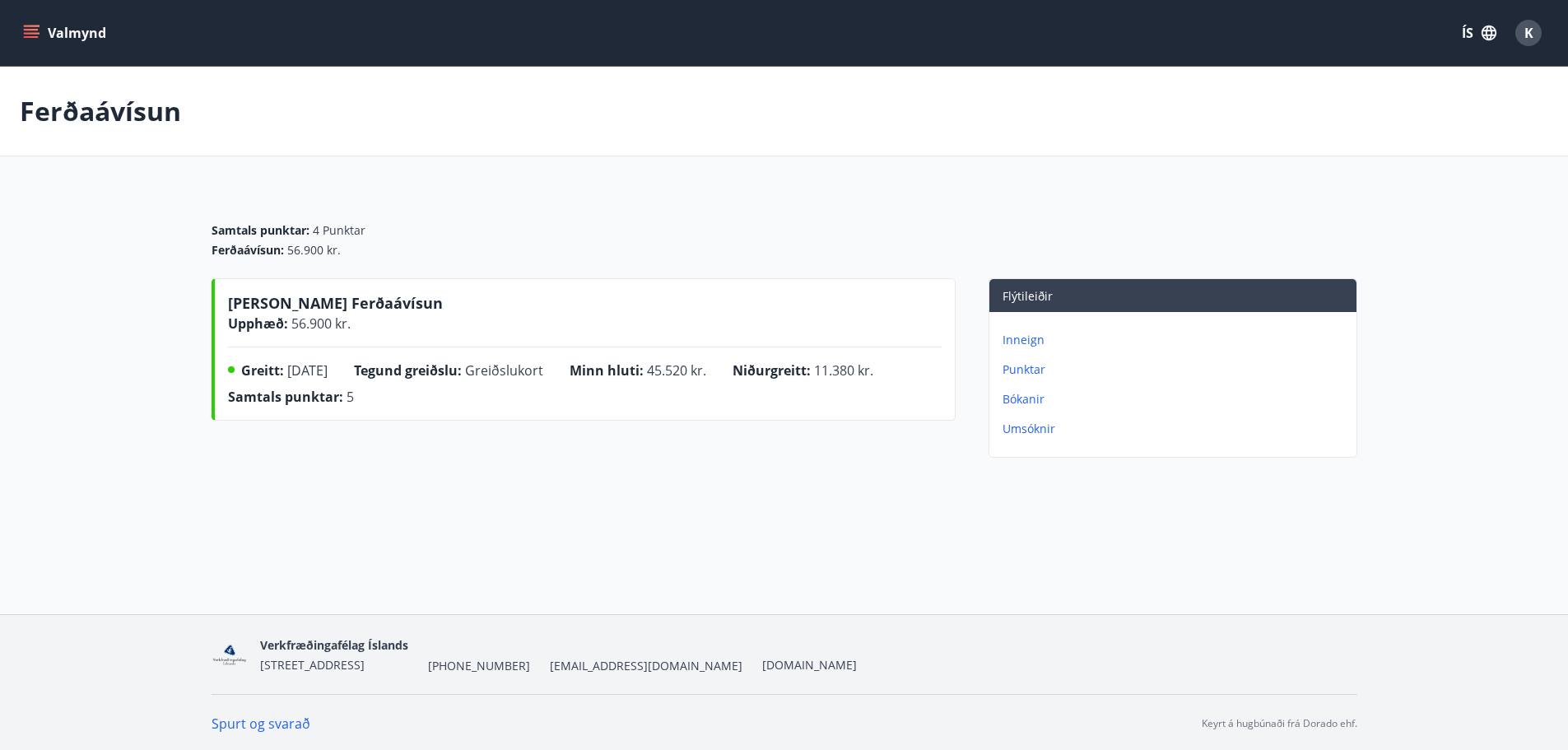
click at [45, 36] on button "Valmynd" at bounding box center [66, 33] width 93 height 29
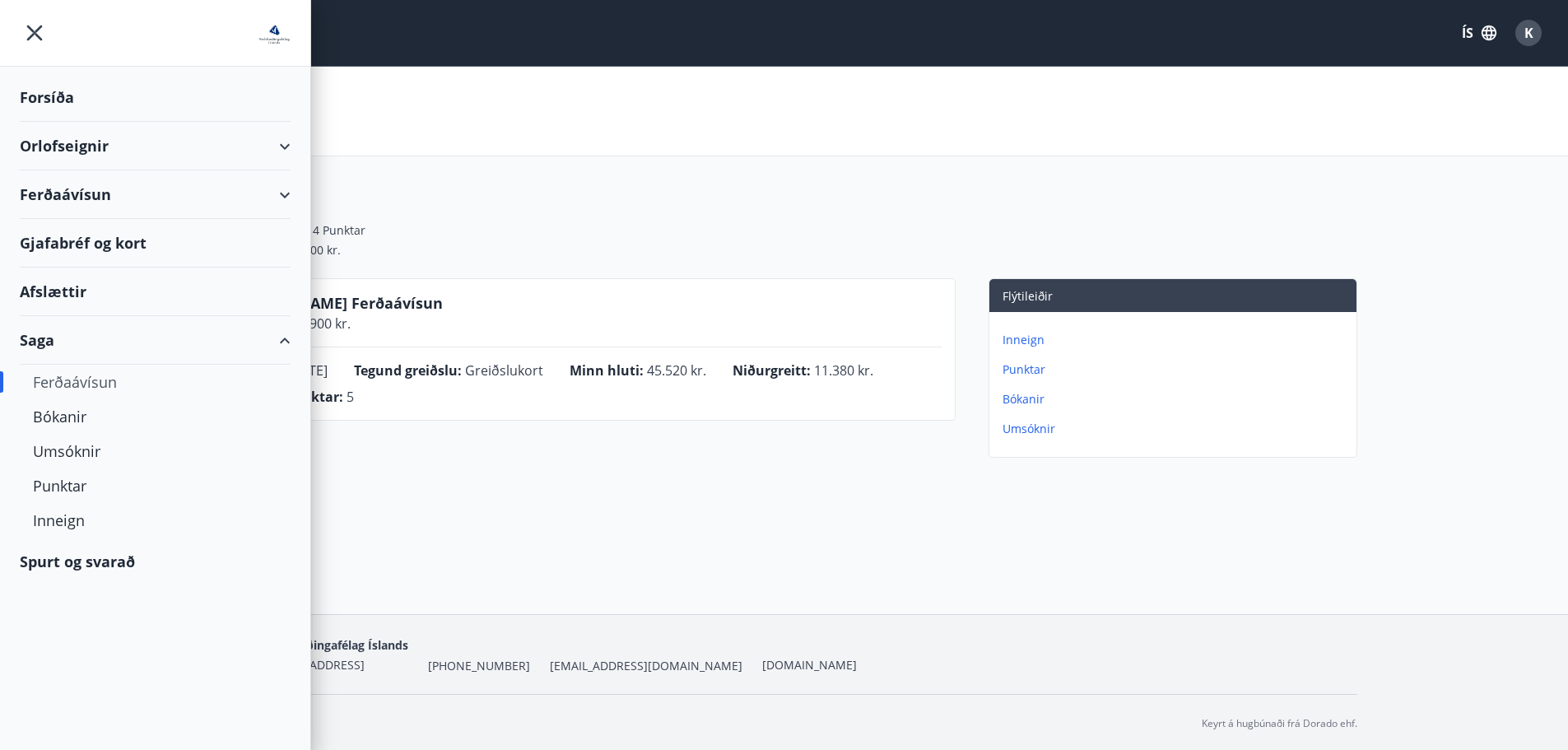
click at [85, 99] on div "Forsíða" at bounding box center [155, 98] width 271 height 48
